Goal: Obtain resource: Obtain resource

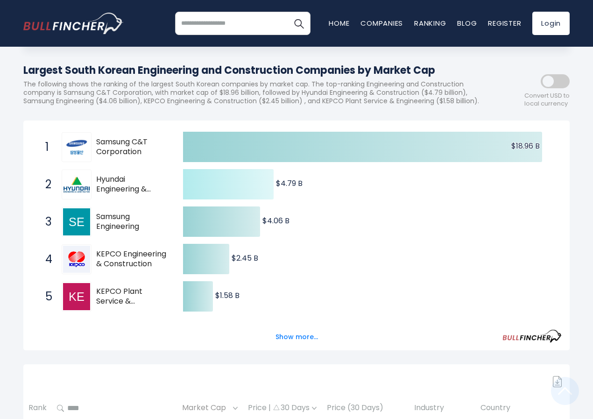
scroll to position [93, 0]
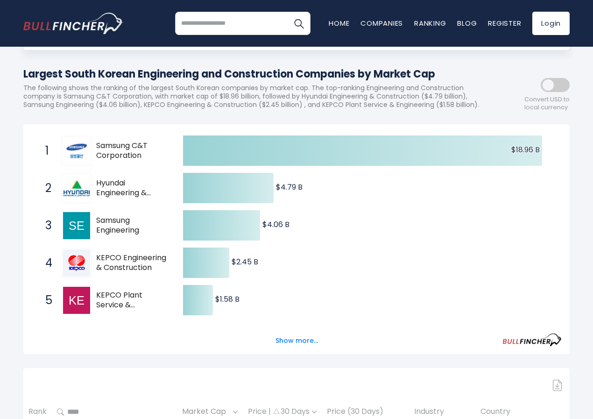
drag, startPoint x: 152, startPoint y: 322, endPoint x: 122, endPoint y: 285, distance: 47.8
click at [31, 132] on div "1 Samsung C&T Corporation 02826K.KS 2 Hyundai Engineering & Construction 000725…" at bounding box center [31, 132] width 0 height 0
drag, startPoint x: 98, startPoint y: 157, endPoint x: 131, endPoint y: 316, distance: 162.8
click at [31, 132] on div "1 Samsung C&T Corporation 02826K.KS 2 Hyundai Engineering & Construction 000725…" at bounding box center [31, 132] width 0 height 0
drag, startPoint x: 133, startPoint y: 316, endPoint x: 107, endPoint y: 253, distance: 68.9
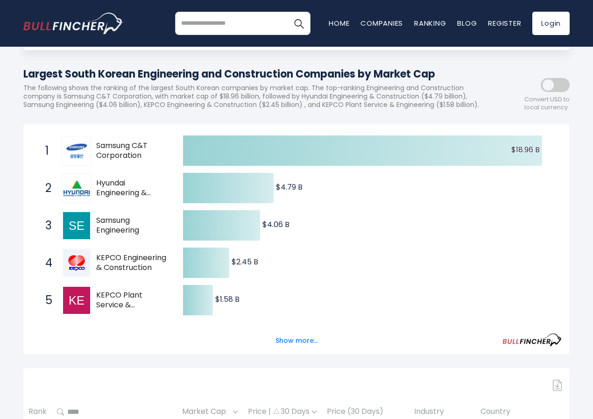
click at [109, 258] on div "Created with Highcharts 12.1.2 $18.96 B ​ $18.96 B $4.79 B ​ $4.79 B $4.06 B ​ …" at bounding box center [296, 319] width 531 height 374
drag, startPoint x: 107, startPoint y: 253, endPoint x: 102, endPoint y: 198, distance: 54.8
click at [31, 132] on div "1 Samsung C&T Corporation 02826K.KS 2 Hyundai Engineering & Construction 000725…" at bounding box center [31, 132] width 0 height 0
click at [102, 198] on span "Hyundai Engineering & Construction" at bounding box center [131, 188] width 71 height 20
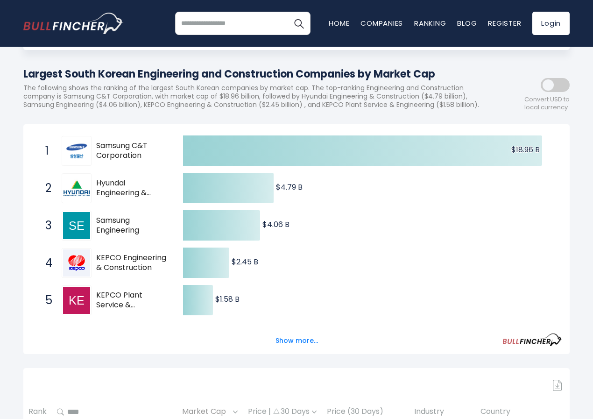
drag, startPoint x: 103, startPoint y: 191, endPoint x: 102, endPoint y: 182, distance: 8.9
click at [102, 182] on icon "Created with Highcharts 12.1.2 $18.96 B ​ $18.96 B $4.79 B ​ $4.79 B $4.06 B ​ …" at bounding box center [296, 319] width 531 height 374
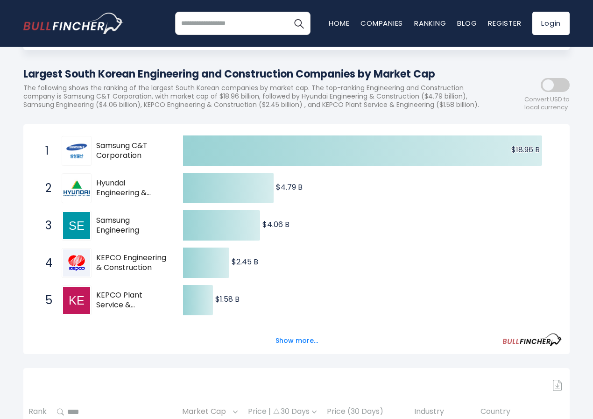
click at [102, 182] on icon "Created with Highcharts 12.1.2 $18.96 B ​ $18.96 B $4.79 B ​ $4.79 B $4.06 B ​ …" at bounding box center [296, 319] width 531 height 374
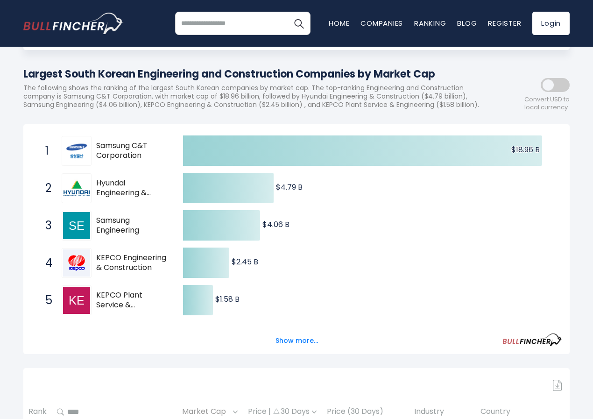
click at [102, 182] on icon "Created with Highcharts 12.1.2 $18.96 B ​ $18.96 B $4.79 B ​ $4.79 B $4.06 B ​ …" at bounding box center [296, 319] width 531 height 374
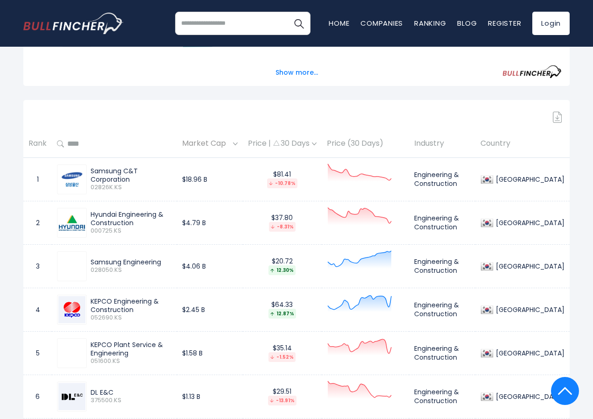
scroll to position [374, 0]
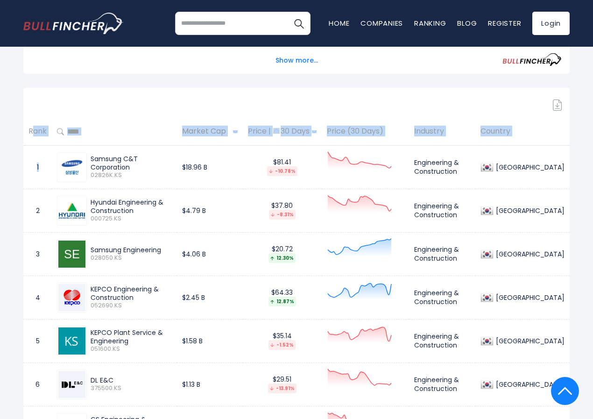
drag, startPoint x: 28, startPoint y: 143, endPoint x: 47, endPoint y: 170, distance: 32.5
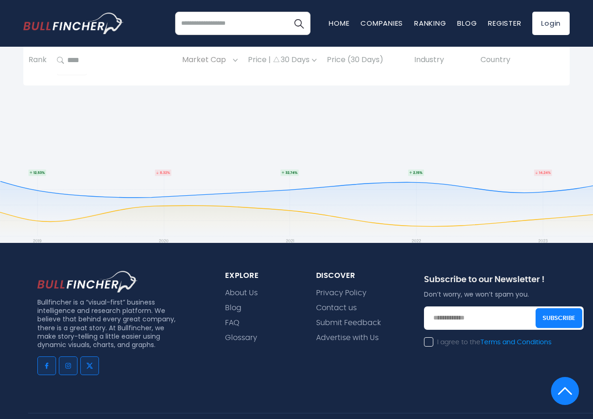
scroll to position [1803, 0]
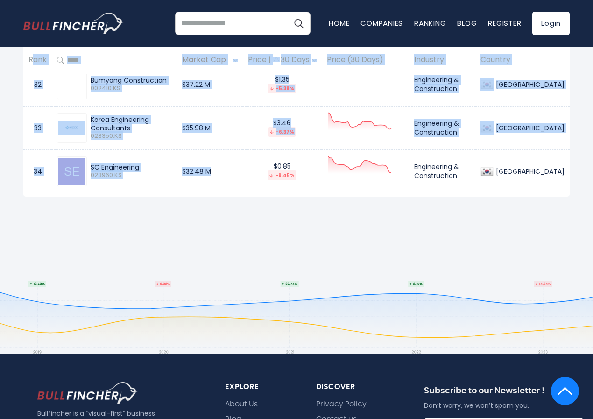
drag, startPoint x: 26, startPoint y: 145, endPoint x: 252, endPoint y: 173, distance: 227.9
copy table "Rank Market Cap Price | 30 Days Price (30 Days) Industry Country 1 Samsung C&T …"
